Goal: Transaction & Acquisition: Purchase product/service

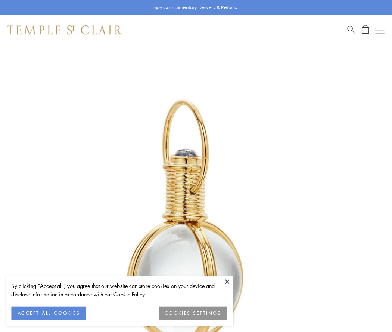
scroll to position [195, 0]
